Goal: Information Seeking & Learning: Find specific fact

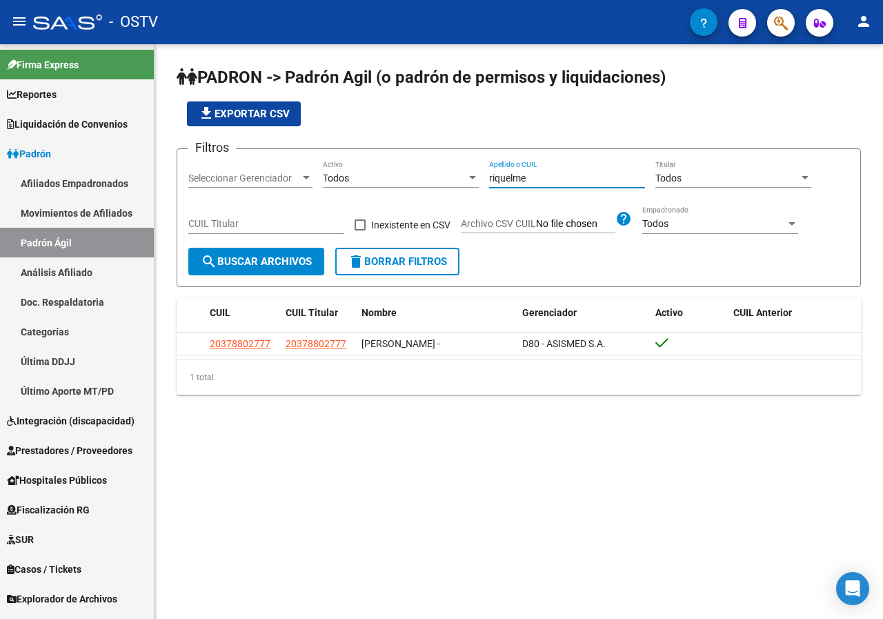
click at [522, 172] on input "riquelme" at bounding box center [567, 178] width 156 height 12
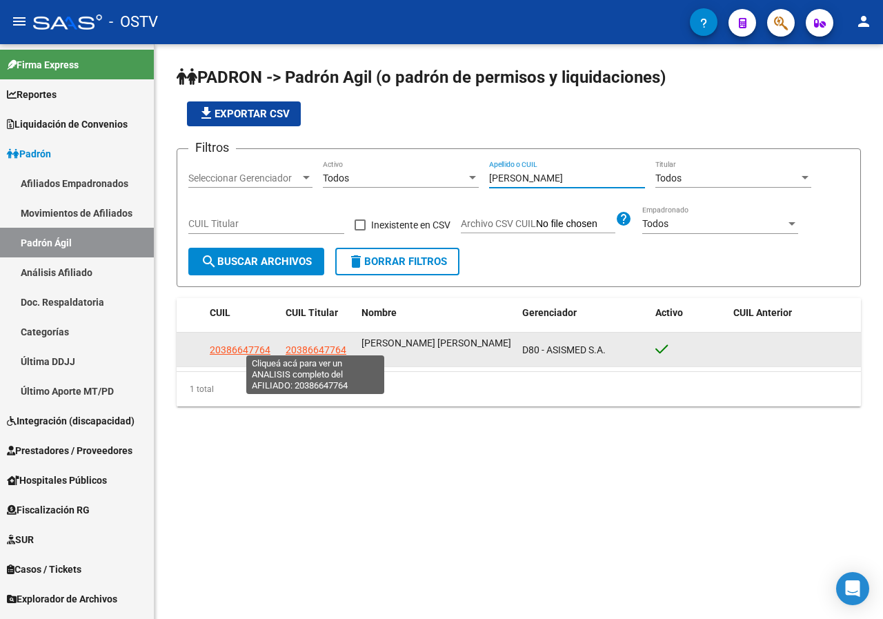
type input "echague"
click at [302, 344] on span "20386647764" at bounding box center [316, 349] width 61 height 11
type textarea "20386647764"
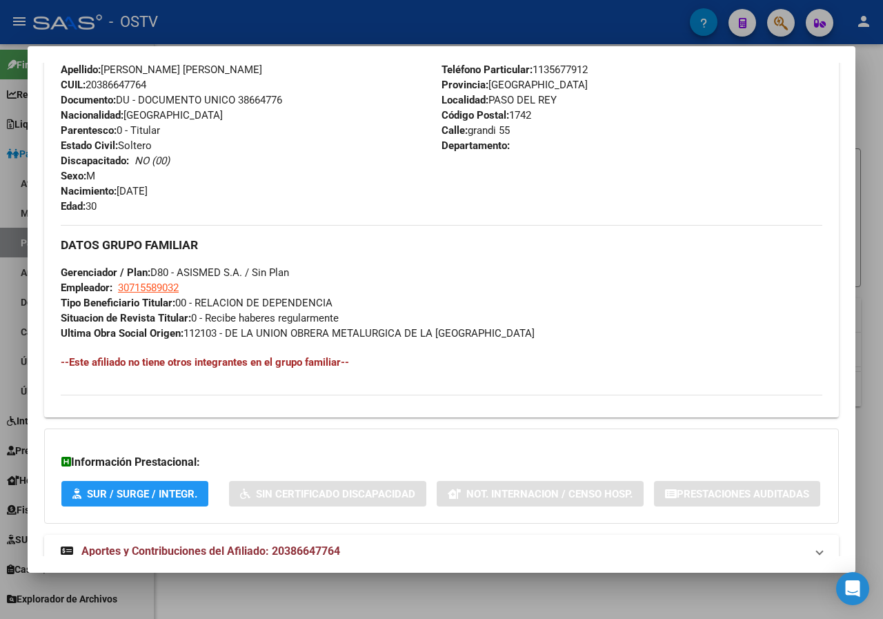
scroll to position [614, 0]
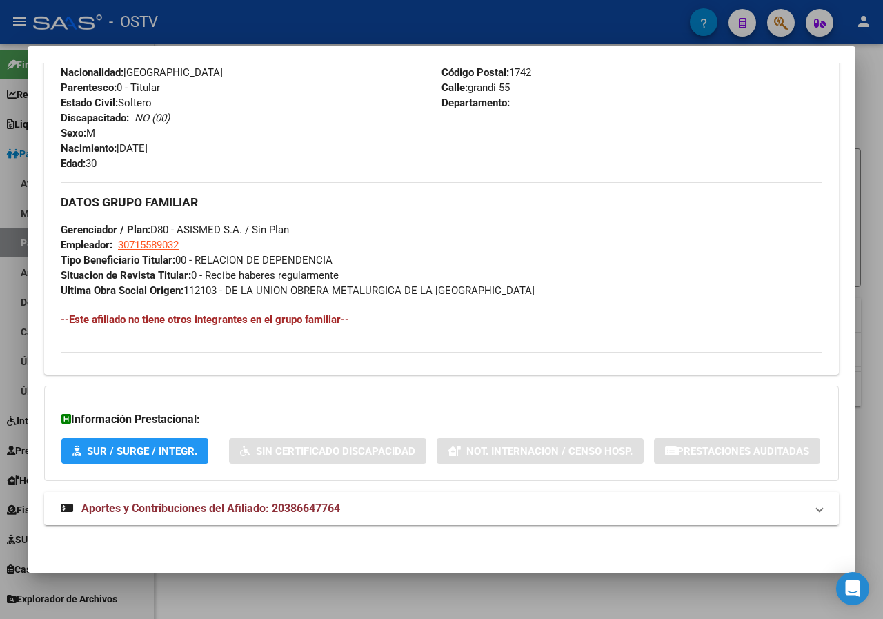
click at [214, 506] on span "Aportes y Contribuciones del Afiliado: 20386647764" at bounding box center [210, 507] width 259 height 13
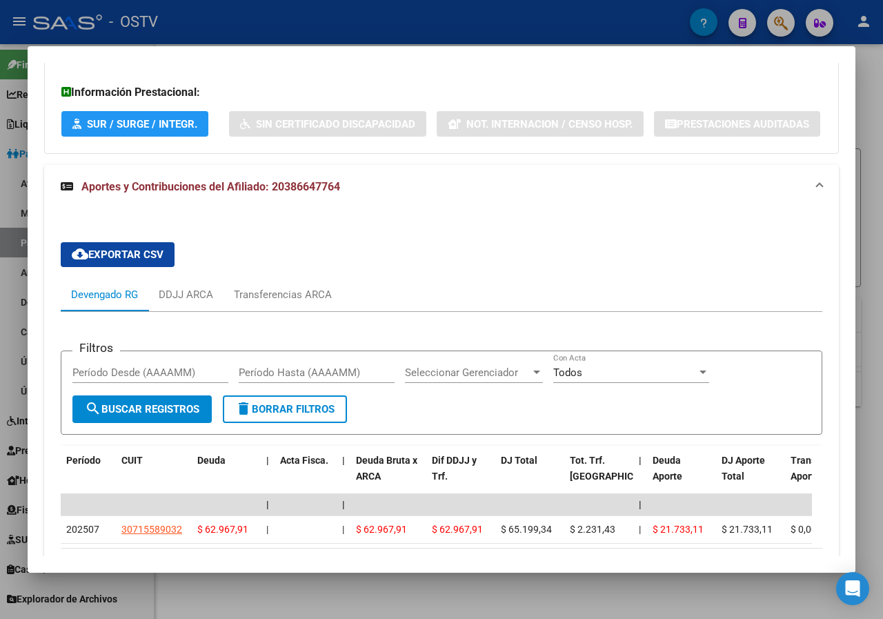
scroll to position [859, 0]
